Goal: Use online tool/utility: Utilize a website feature to perform a specific function

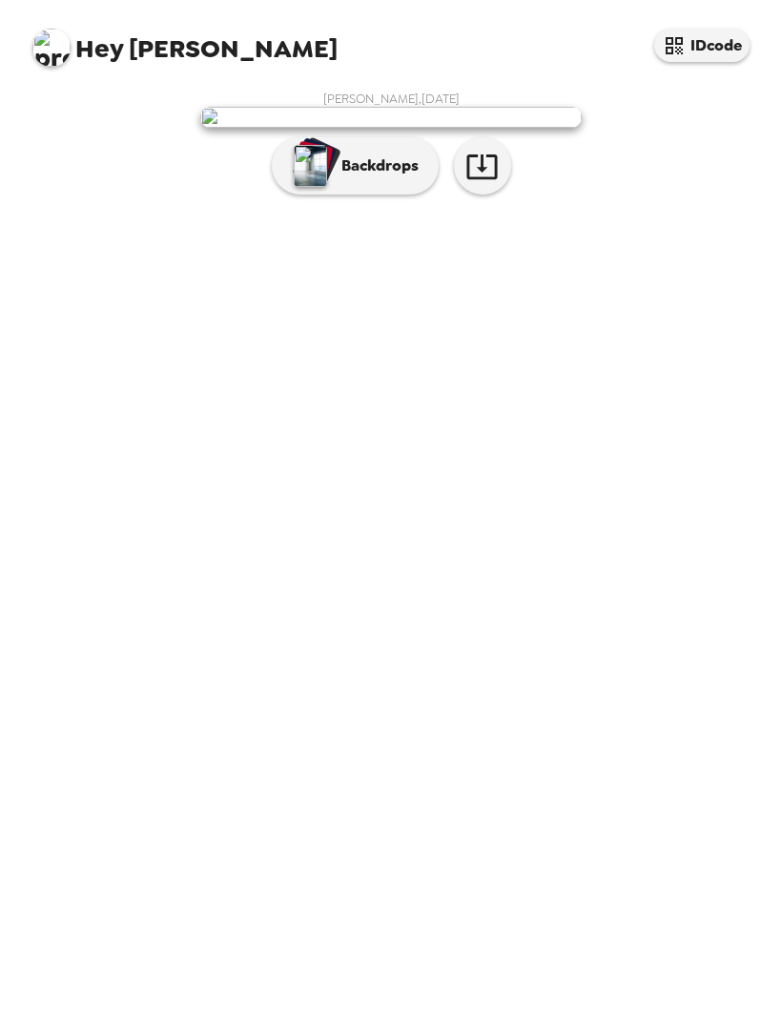
click at [381, 177] on p "Backdrops" at bounding box center [375, 165] width 87 height 23
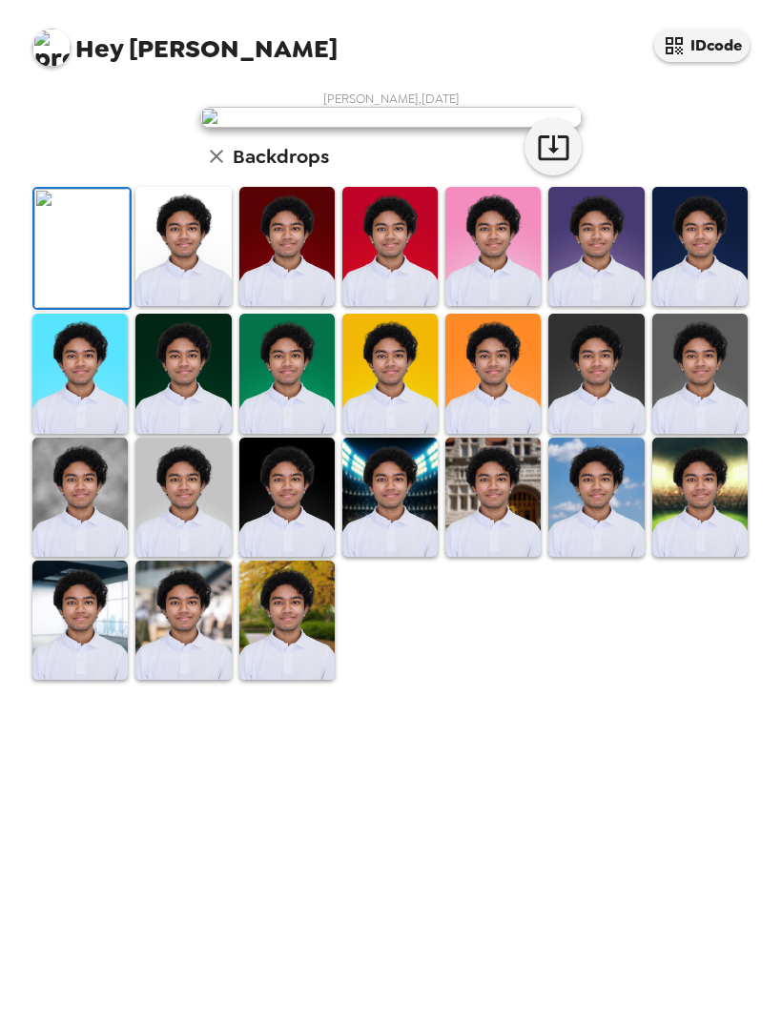
click at [553, 160] on icon "button" at bounding box center [553, 147] width 31 height 25
click at [430, 557] on img at bounding box center [389, 497] width 95 height 119
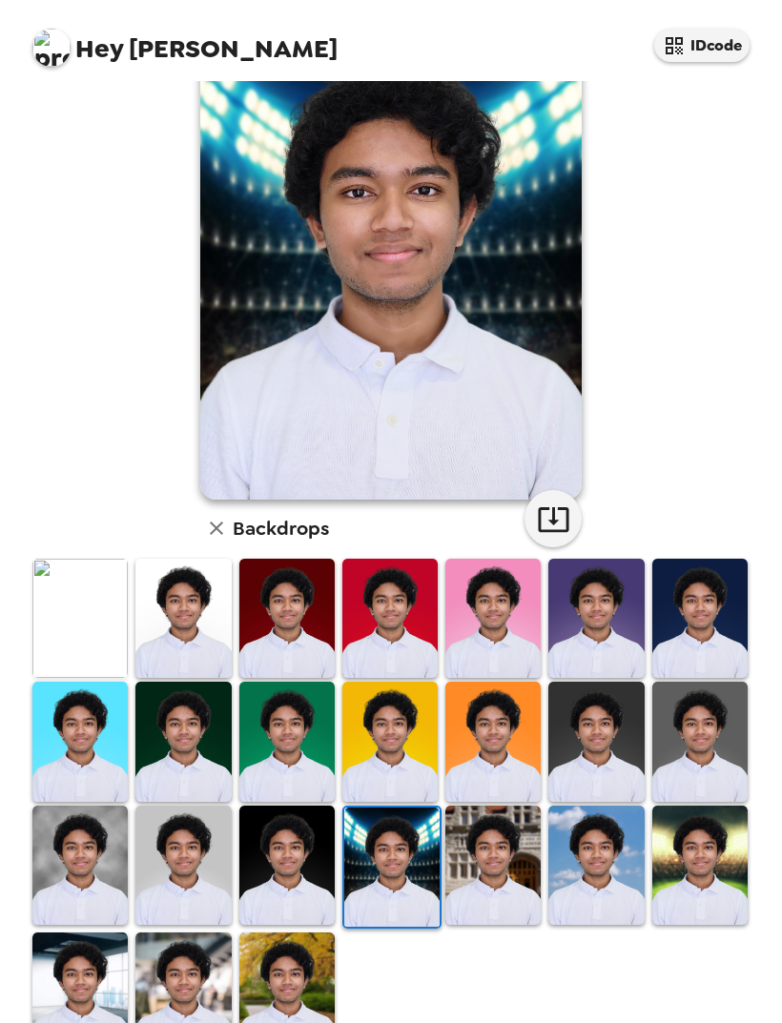
scroll to position [80, 0]
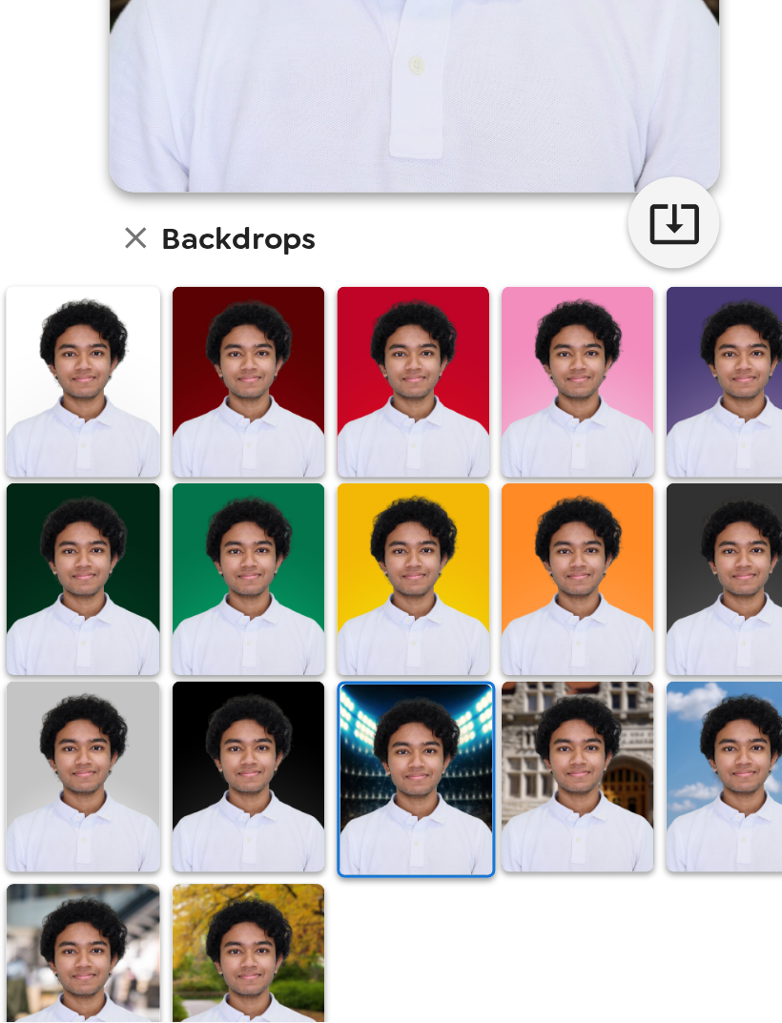
click at [344, 811] on img at bounding box center [391, 870] width 95 height 119
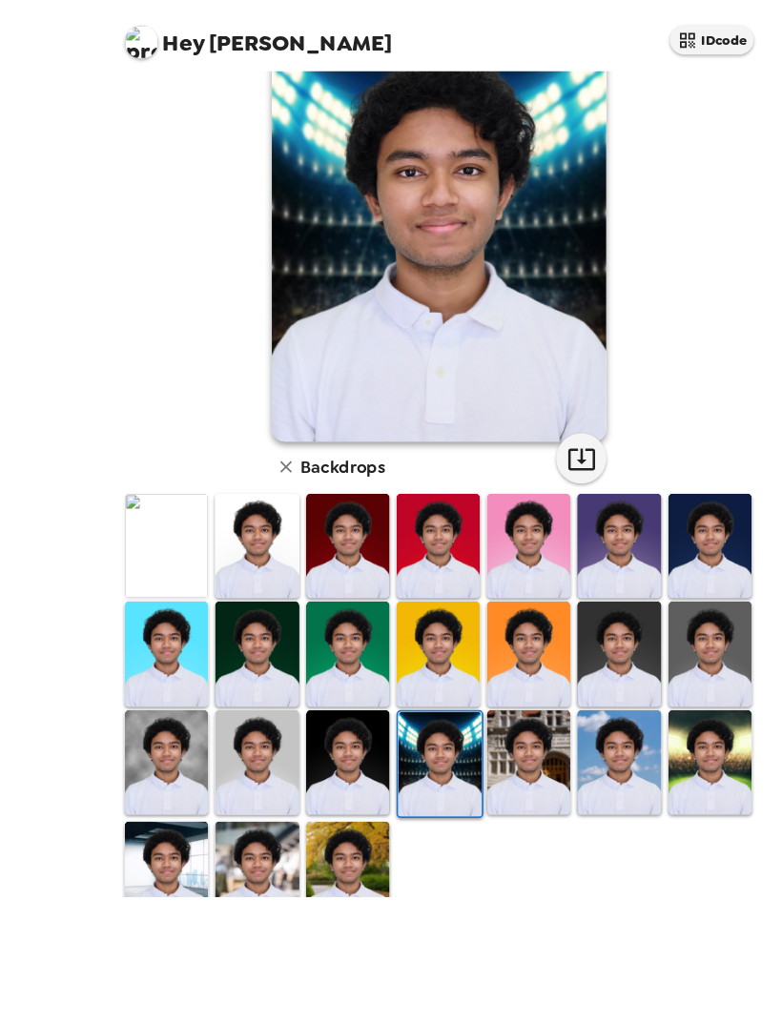
scroll to position [61, 0]
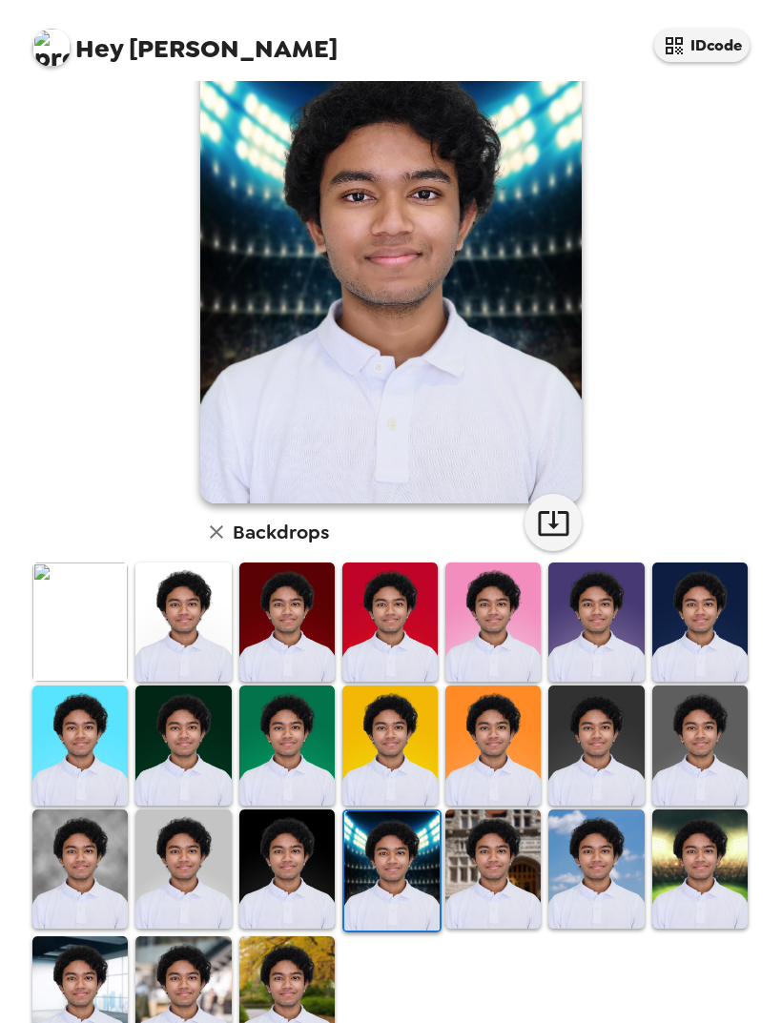
click at [600, 809] on img at bounding box center [595, 868] width 95 height 119
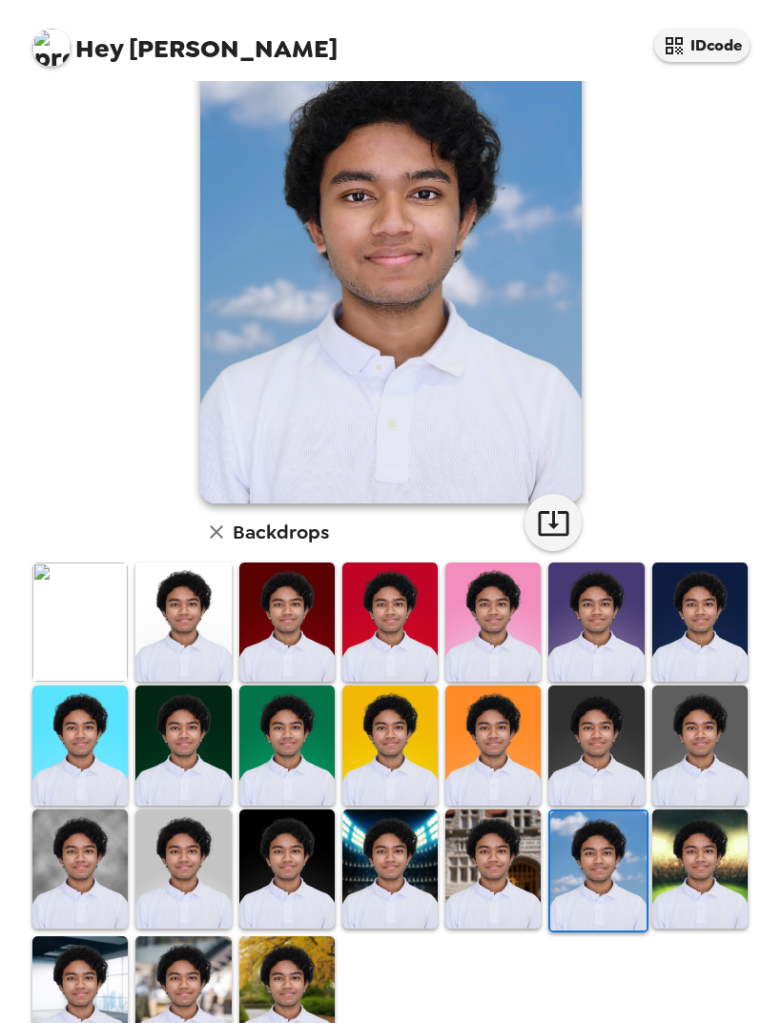
click at [522, 809] on img at bounding box center [492, 868] width 95 height 119
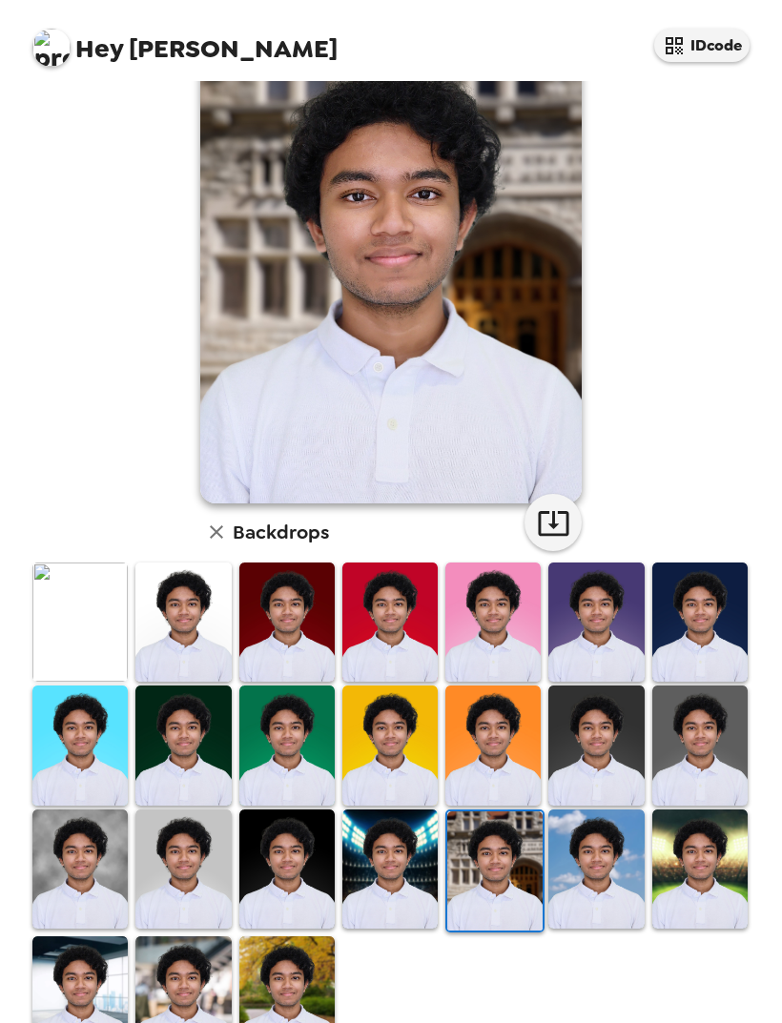
click at [571, 494] on button "button" at bounding box center [552, 522] width 57 height 57
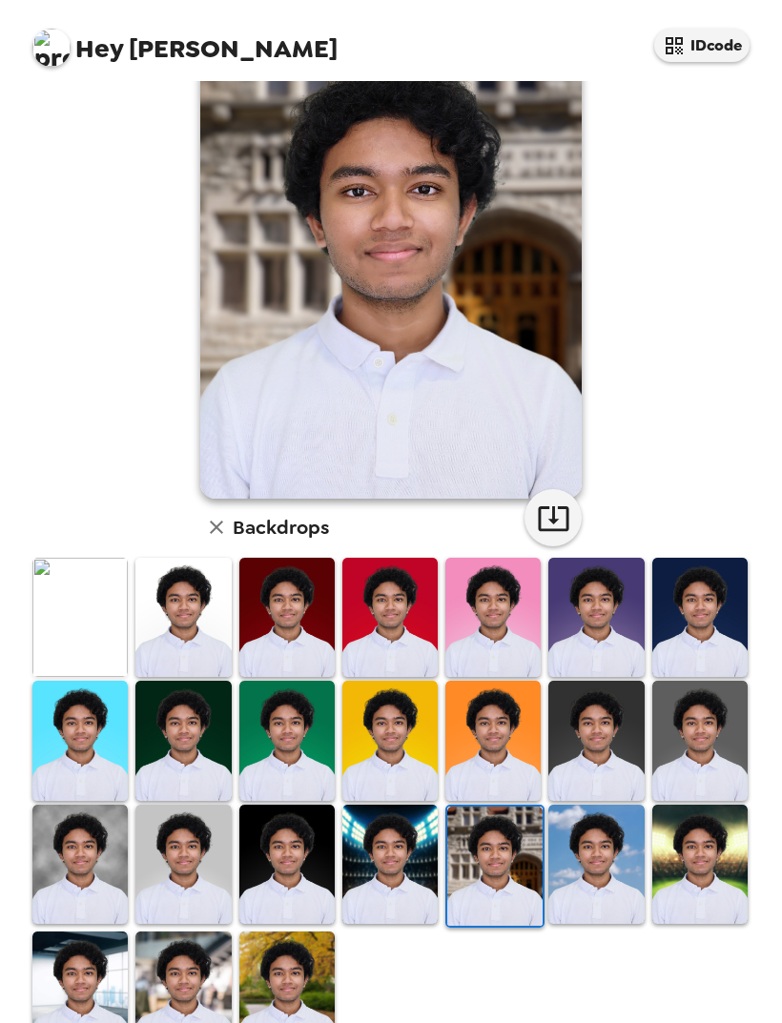
scroll to position [84, 0]
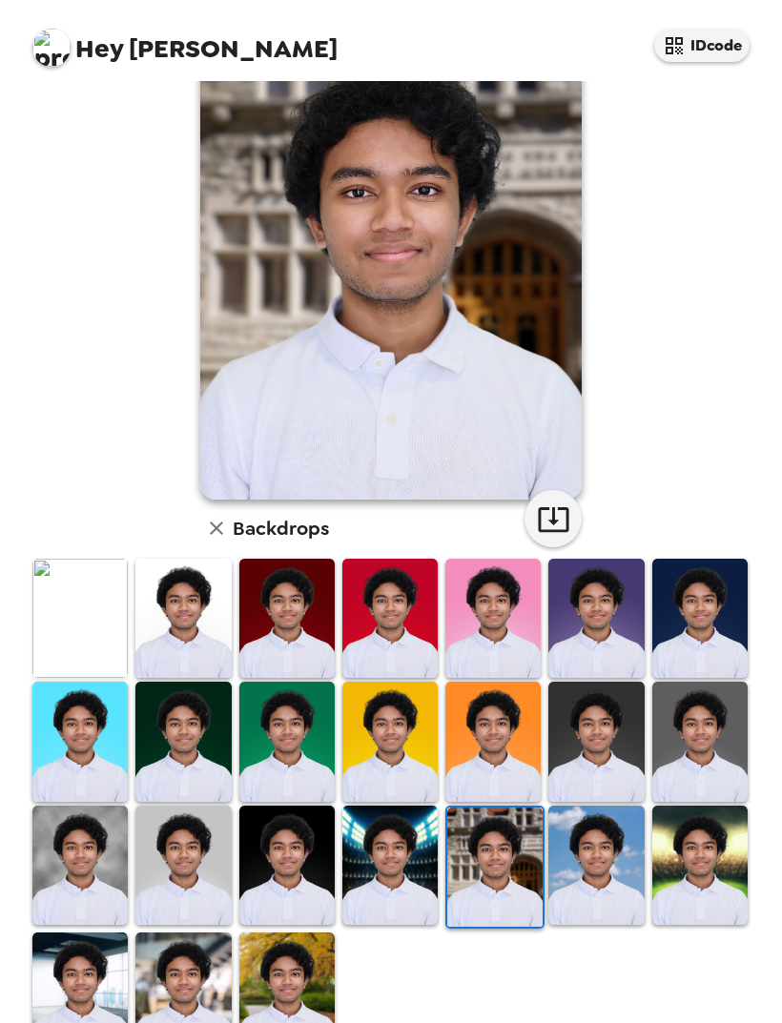
click at [688, 814] on img at bounding box center [699, 865] width 95 height 119
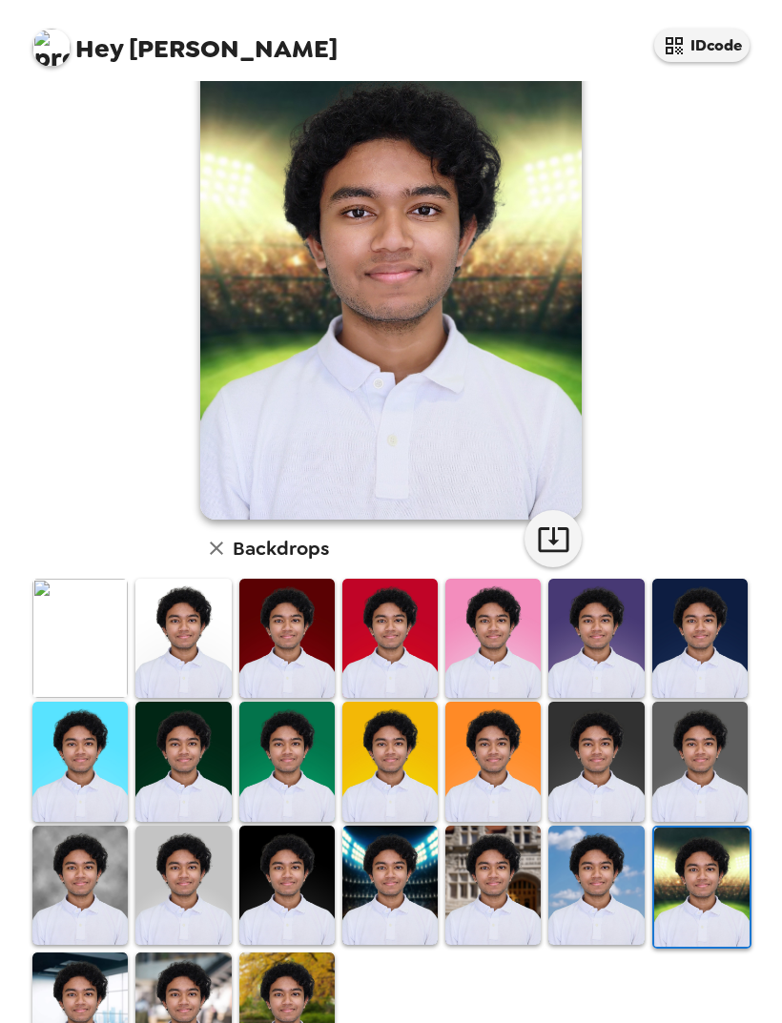
scroll to position [61, 0]
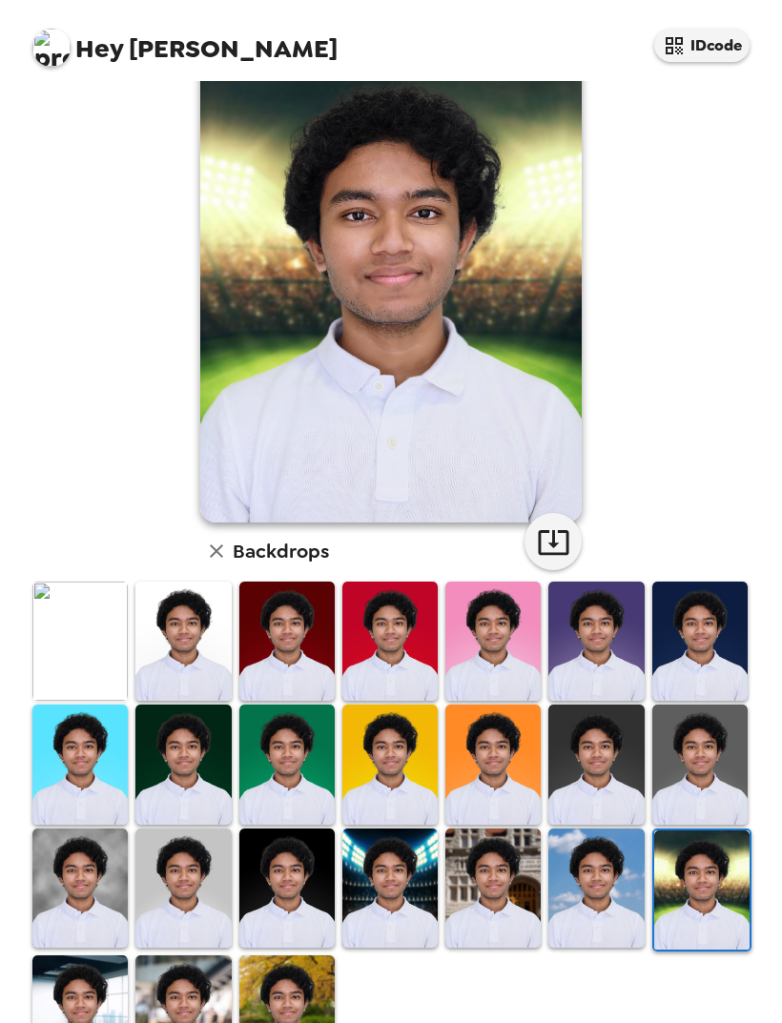
click at [54, 955] on img at bounding box center [79, 1014] width 95 height 119
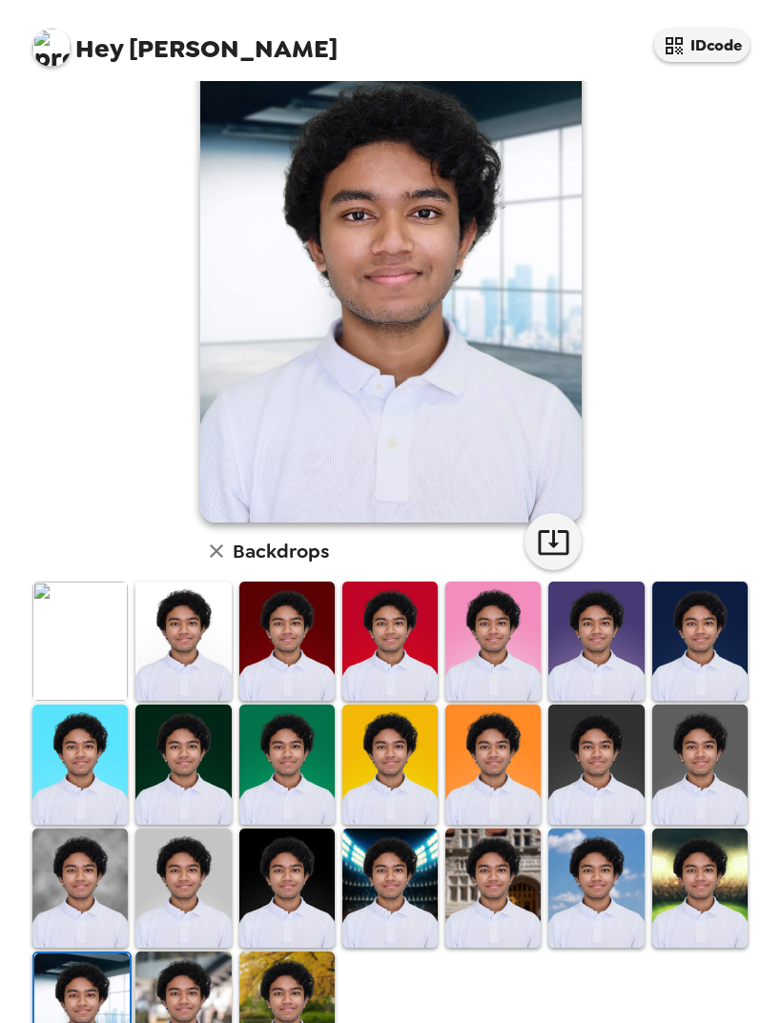
click at [554, 530] on icon "button" at bounding box center [553, 542] width 31 height 25
click at [706, 581] on img at bounding box center [699, 640] width 95 height 119
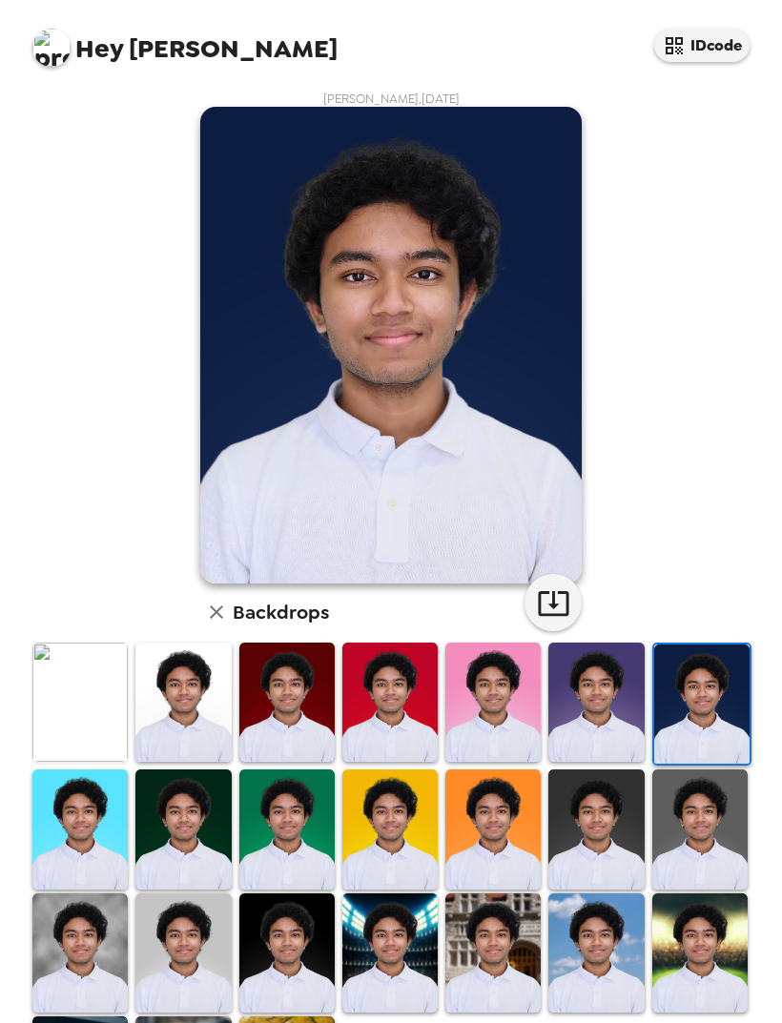
scroll to position [0, 0]
click at [570, 574] on button "button" at bounding box center [552, 602] width 57 height 57
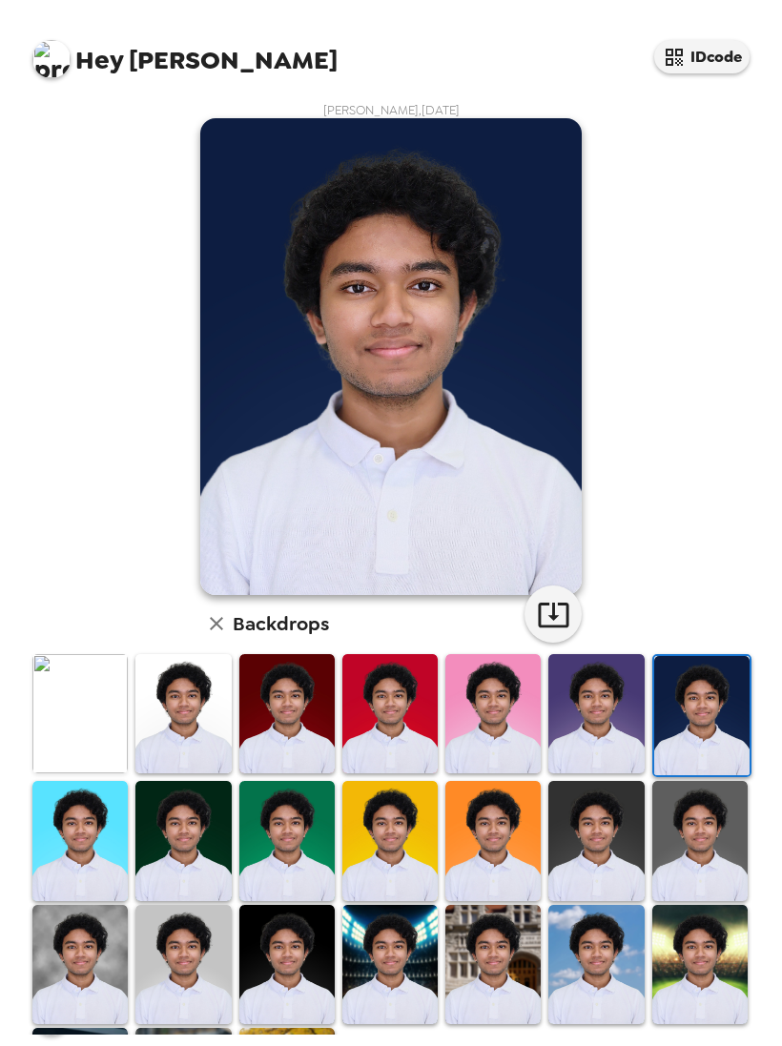
scroll to position [38, 0]
